Goal: Find specific page/section: Find specific page/section

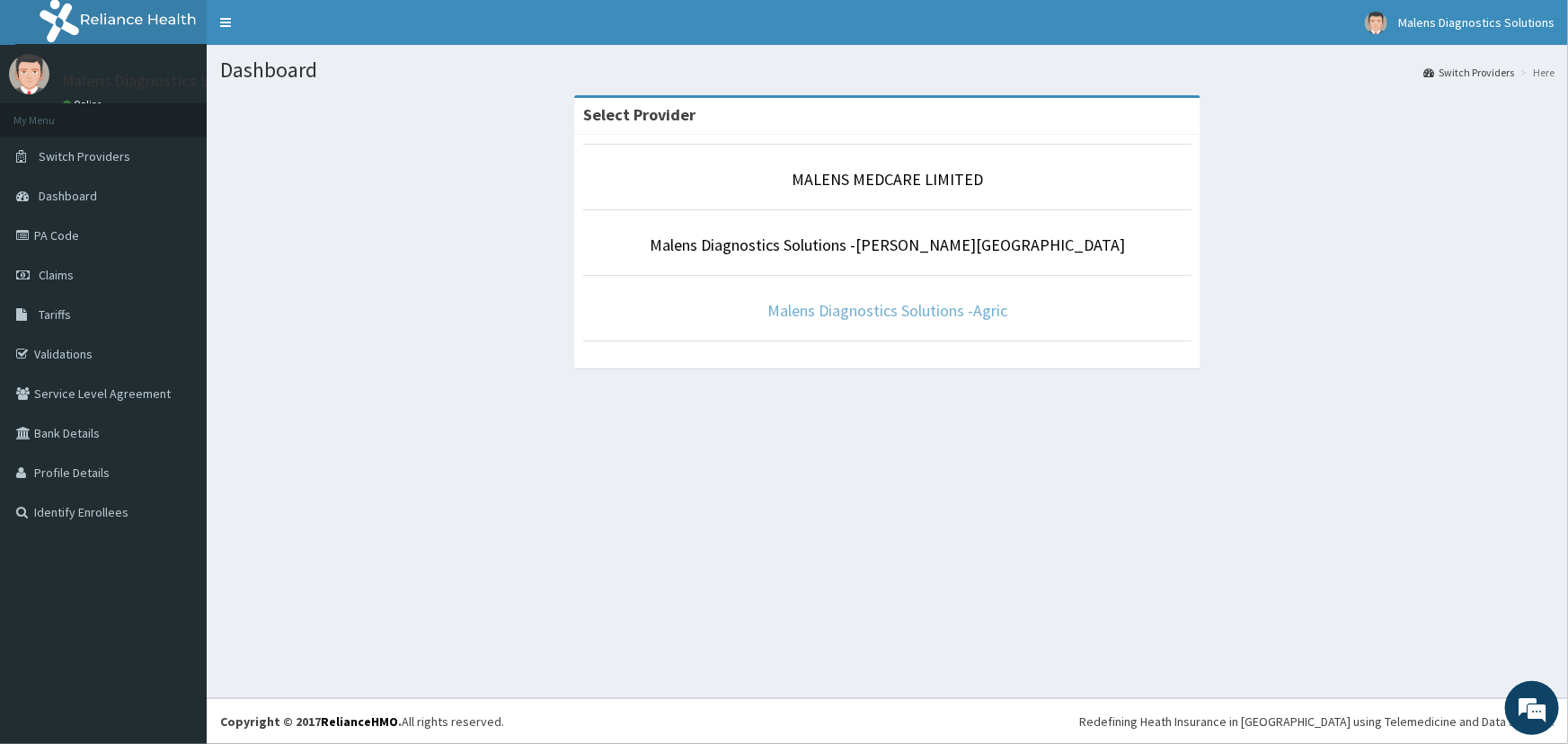
click at [836, 306] on link "Malens Diagnostics Solutions -Agric" at bounding box center [887, 310] width 240 height 21
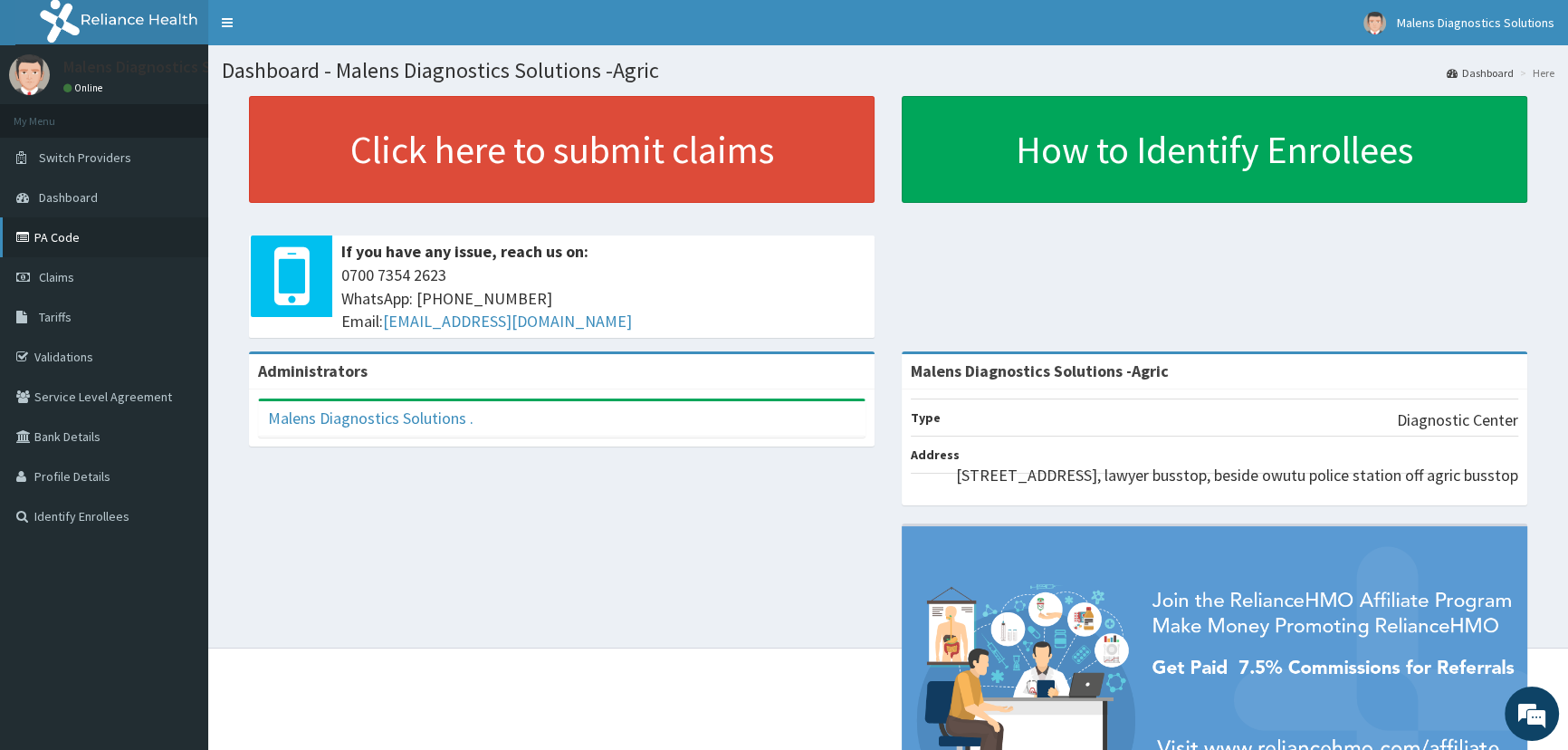
click at [91, 238] on link "PA Code" at bounding box center [104, 237] width 208 height 40
